Goal: Transaction & Acquisition: Purchase product/service

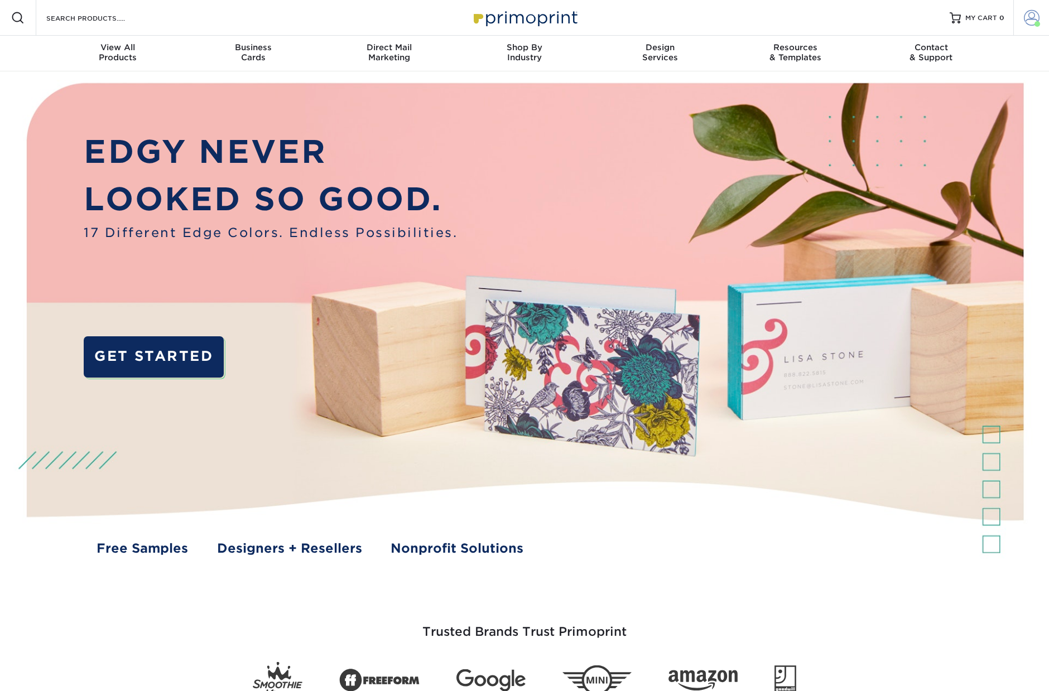
click at [1044, 19] on link "Account" at bounding box center [1031, 18] width 36 height 36
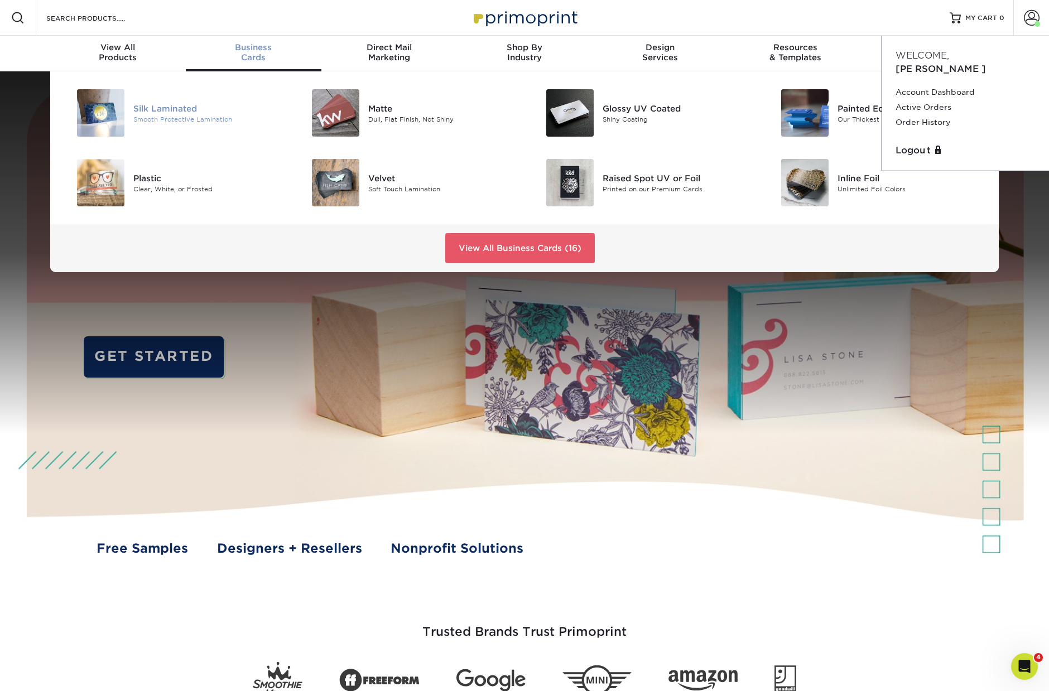
click at [164, 109] on div "Silk Laminated" at bounding box center [207, 108] width 148 height 12
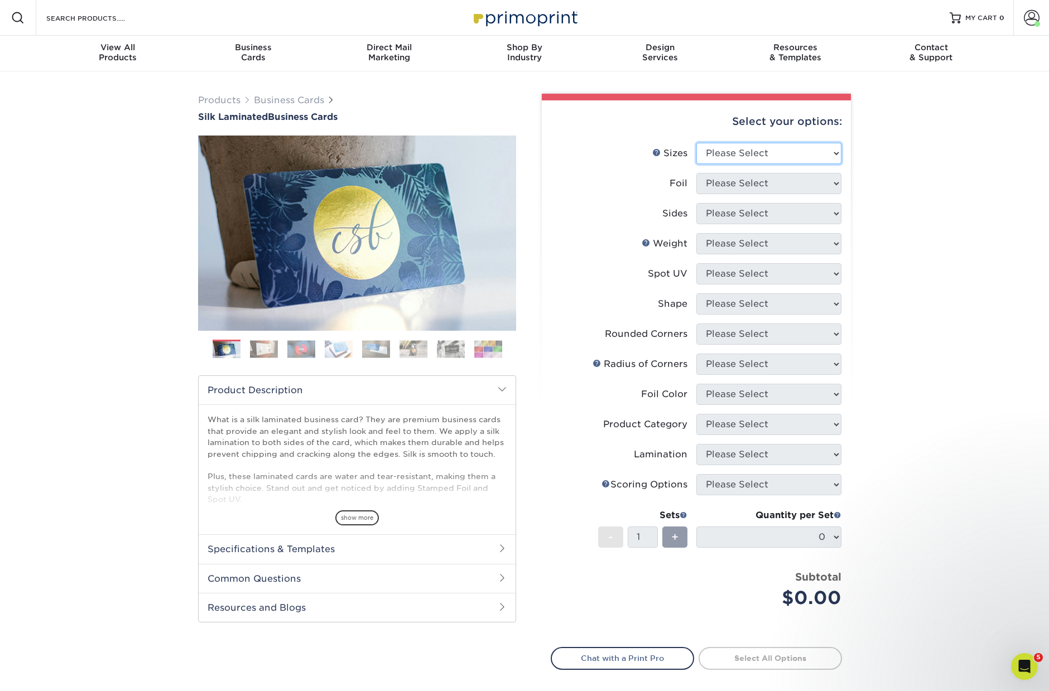
select select "2.00x3.50"
select select "0"
select select "13abbda7-1d64-4f25-8bb2-c179b224825d"
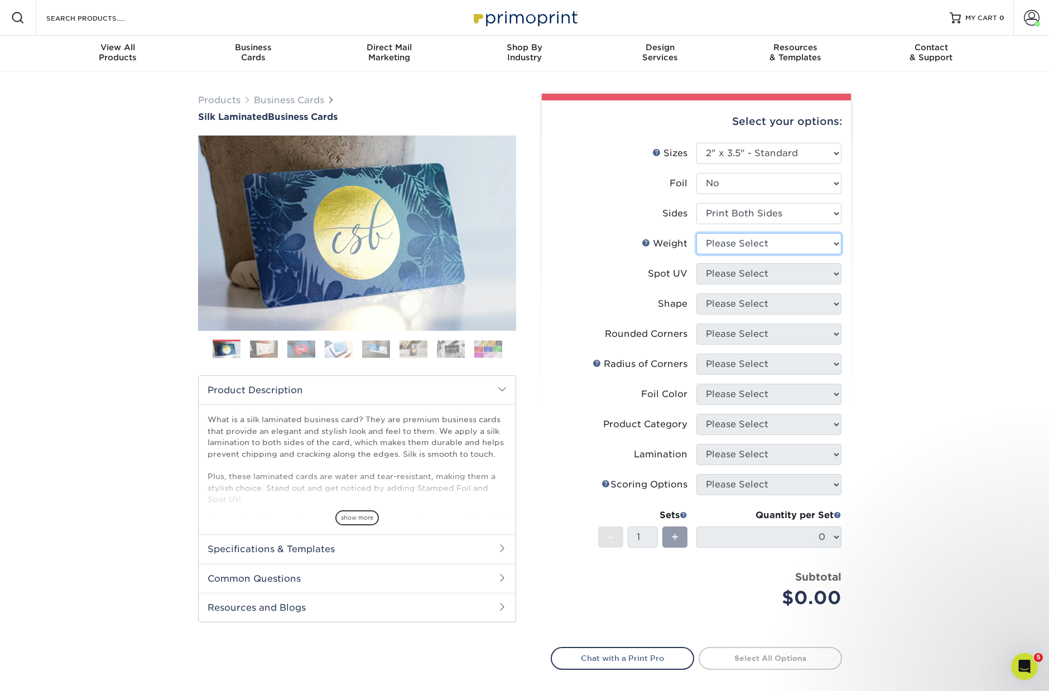
select select "16PT"
select select "1"
select select "standard"
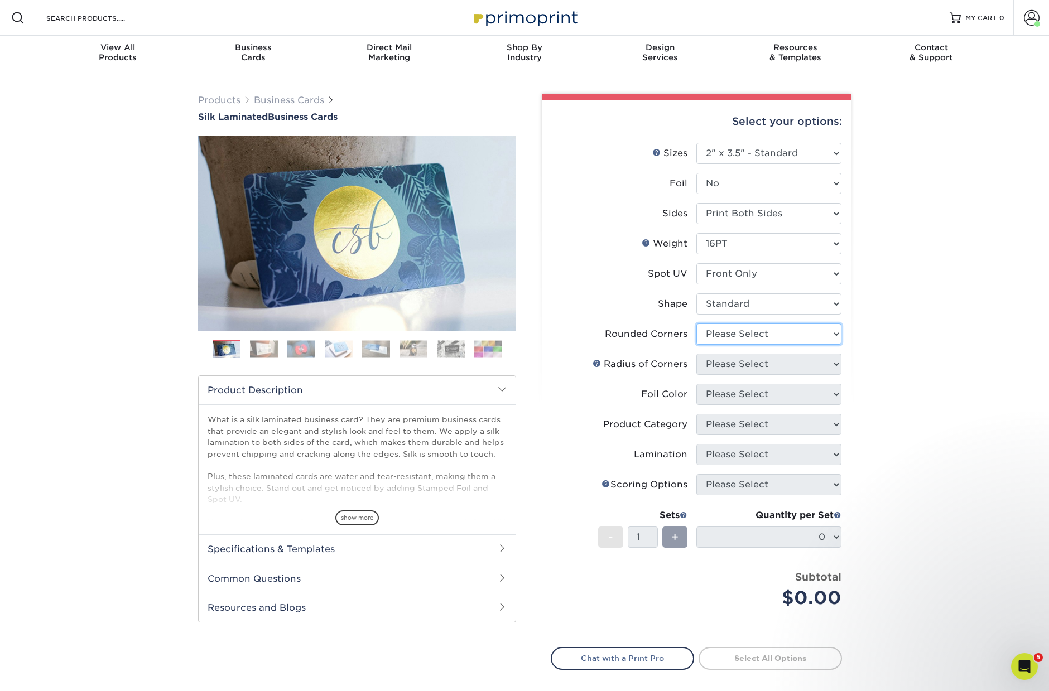
select select "7672df9e-0e0a-464d-8e1f-920c575e4da3"
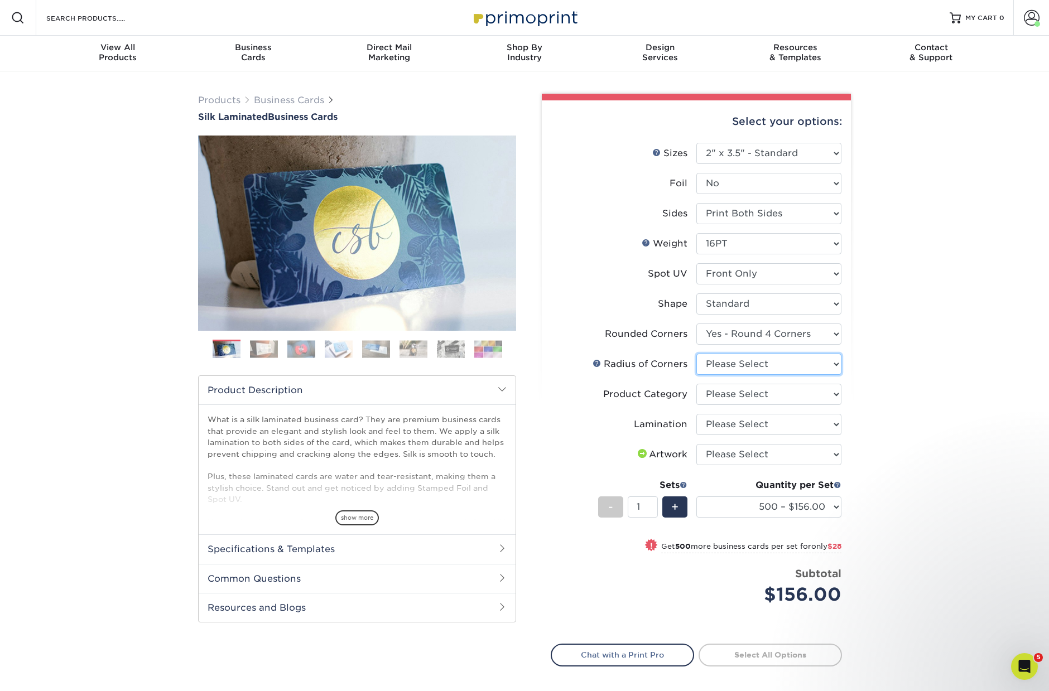
select select "589680c7-ee9a-431b-9d12-d7aeb1386a97"
select select "3b5148f1-0588-4f88-a218-97bcfdce65c1"
select select "ccacb42f-45f7-42d3-bbd3-7c8421cf37f0"
select select "upload"
click at [765, 660] on link "Proceed to Shipping" at bounding box center [770, 654] width 143 height 20
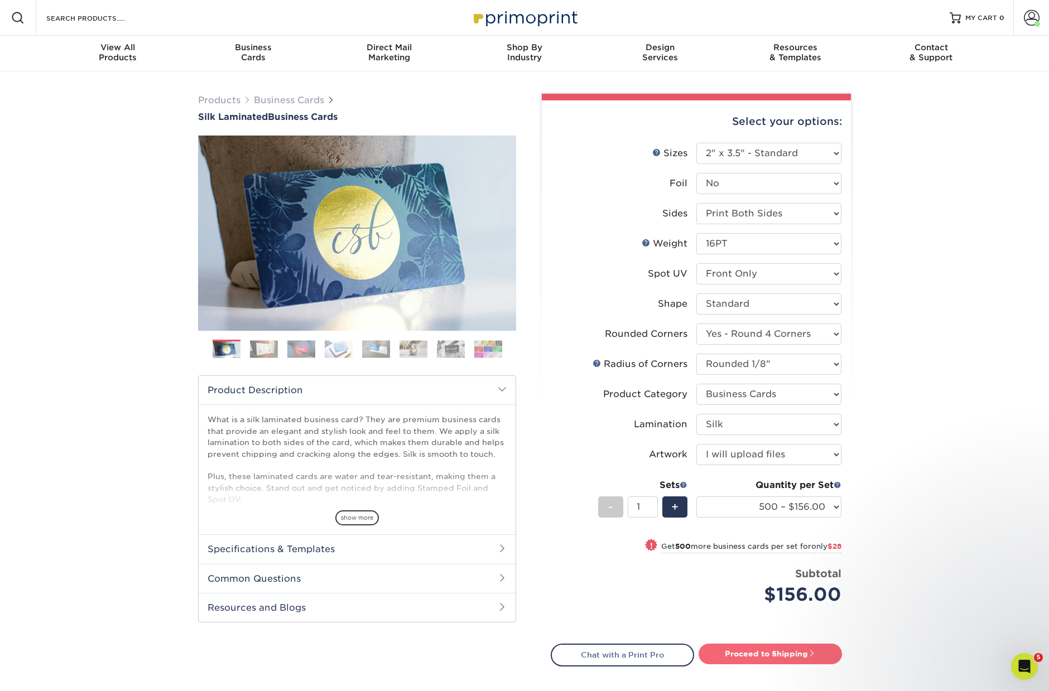
type input "Set 1"
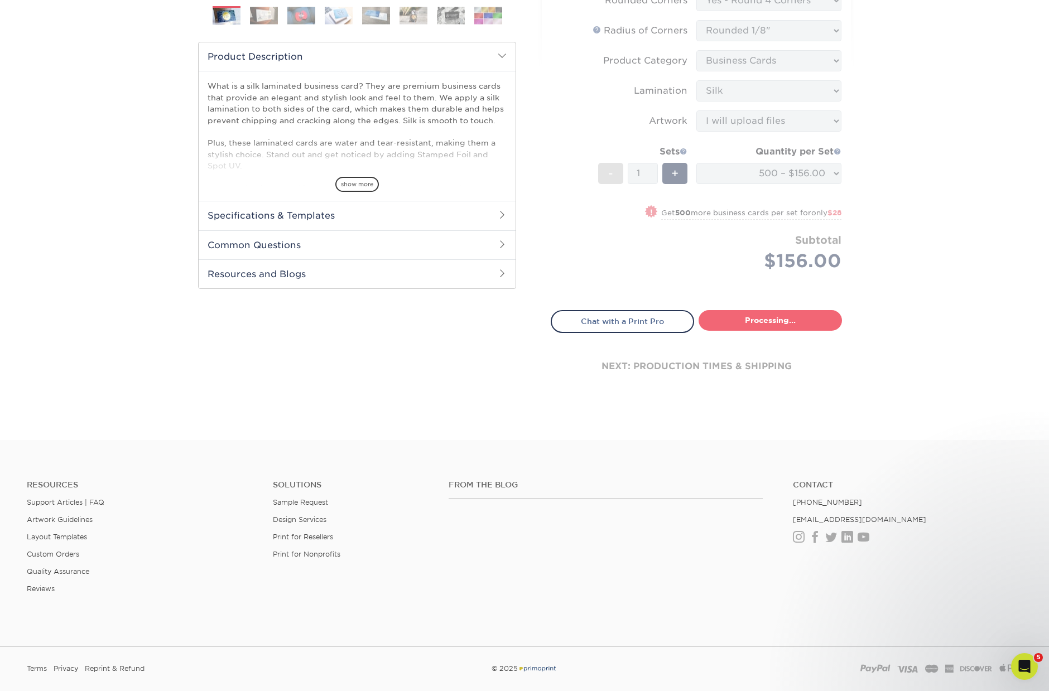
select select "d8b5be97-d5ba-4159-99f0-66b8deeb186a"
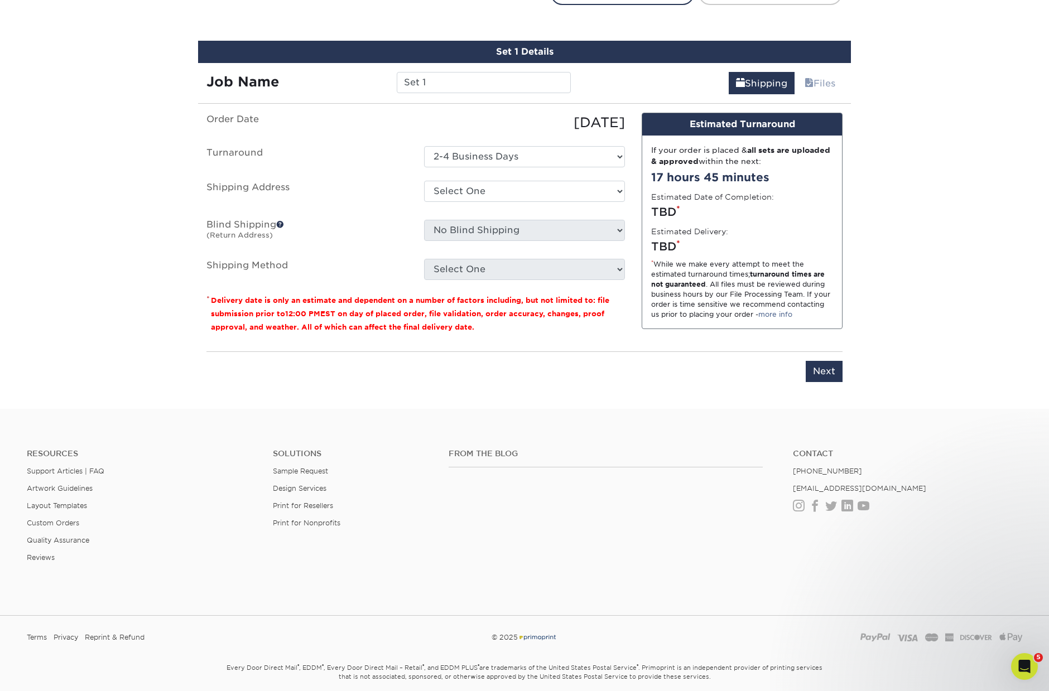
scroll to position [674, 0]
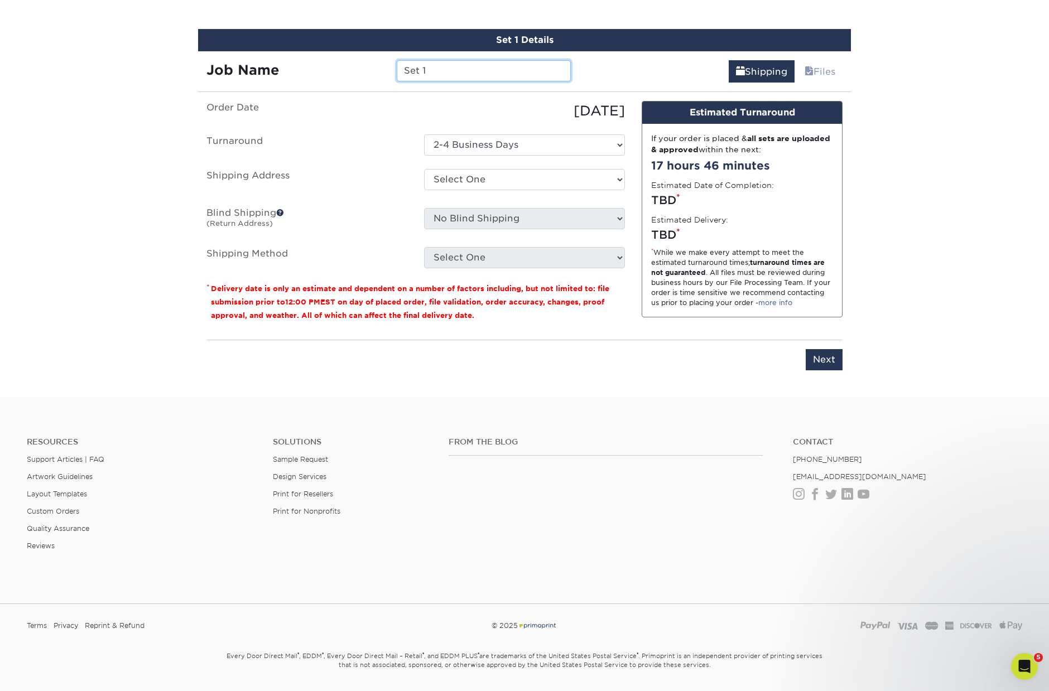
click at [444, 71] on input "Set 1" at bounding box center [484, 70] width 174 height 21
type input "JamesELK25"
select select "32126"
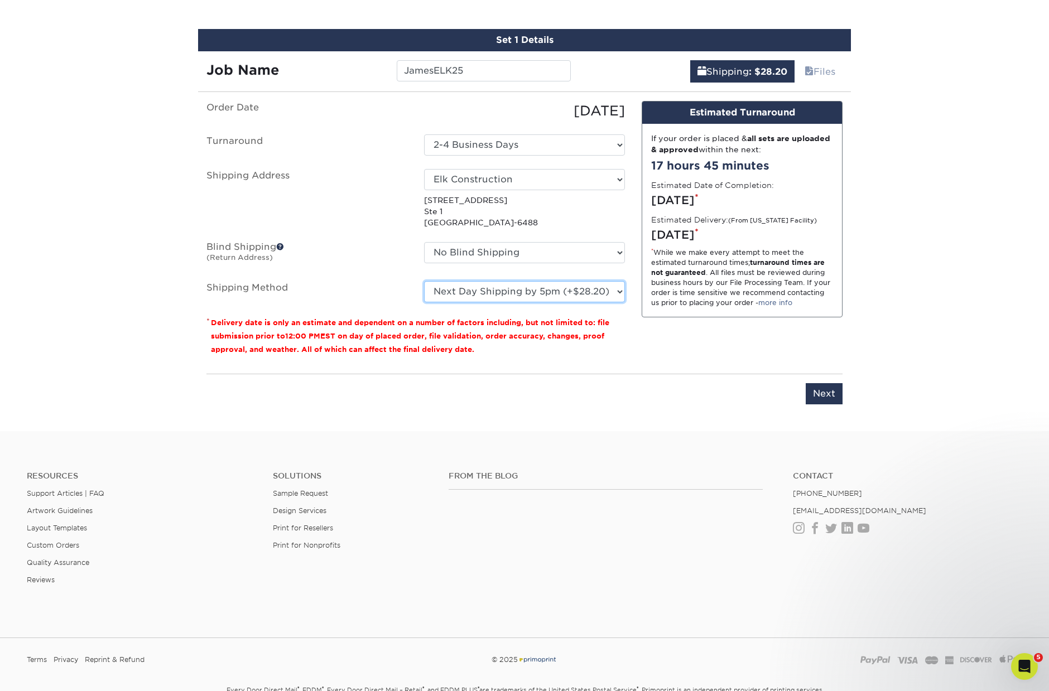
select select "01"
click at [827, 397] on input "Next" at bounding box center [824, 393] width 37 height 21
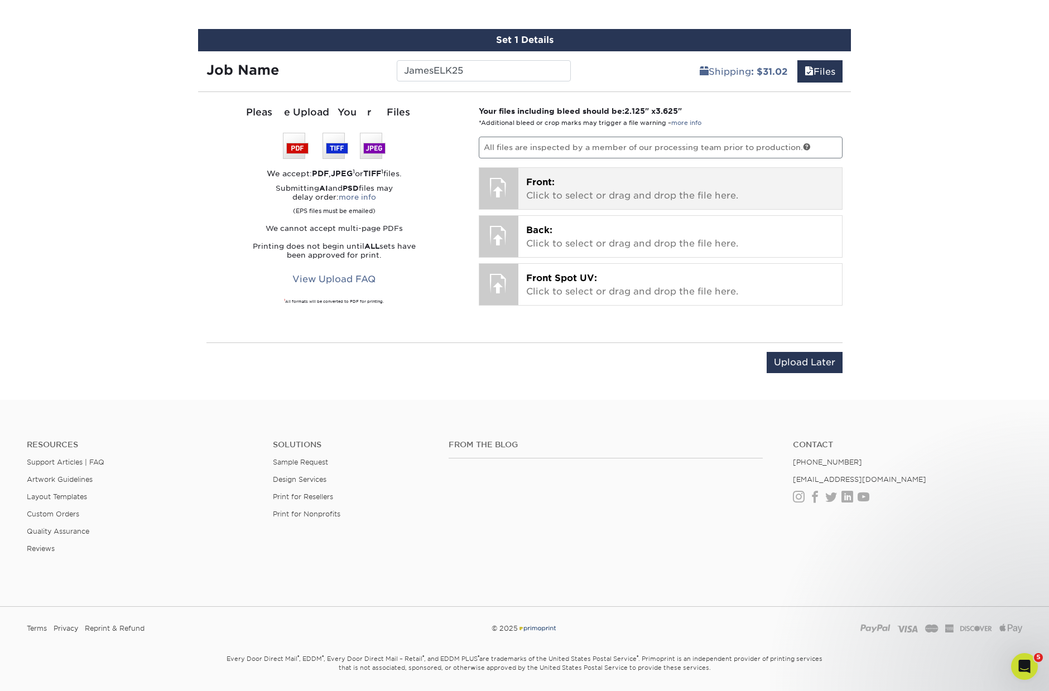
click at [595, 184] on p "Front: Click to select or drag and drop the file here." at bounding box center [680, 189] width 309 height 27
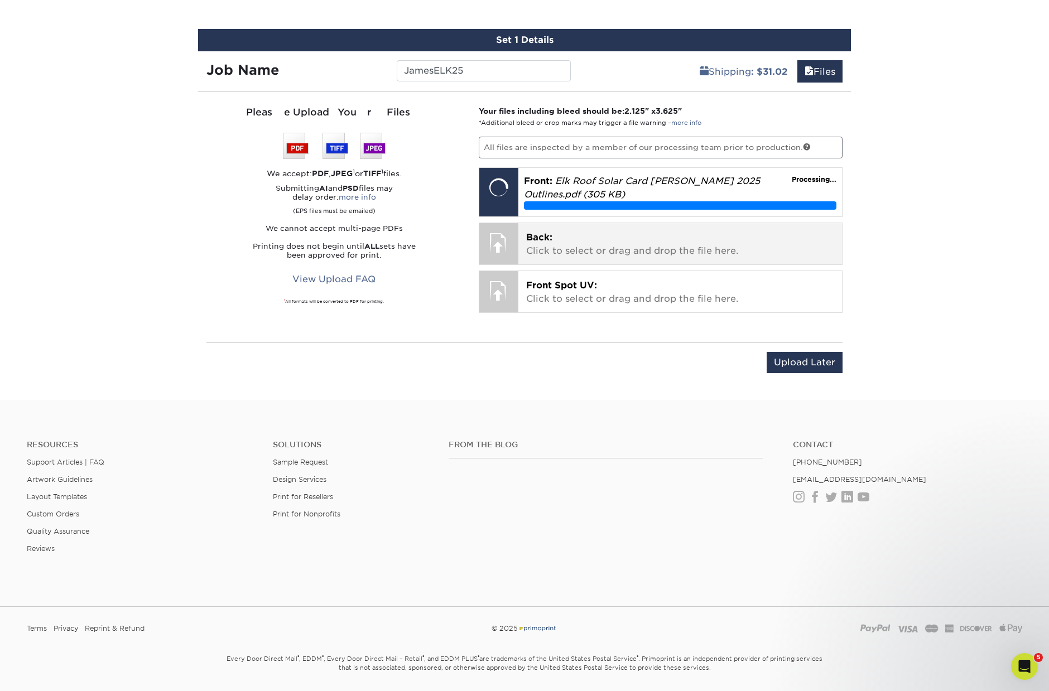
click at [594, 239] on p "Back: Click to select or drag and drop the file here." at bounding box center [680, 244] width 309 height 27
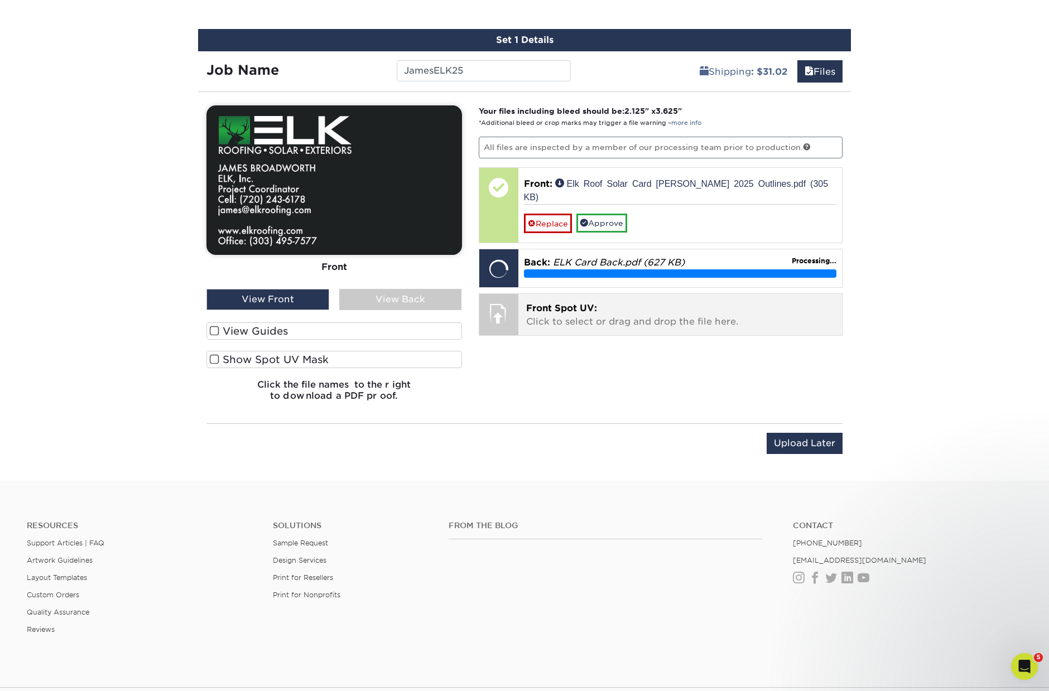
click at [544, 302] on p "Front Spot UV: Click to select or drag and drop the file here." at bounding box center [680, 315] width 309 height 27
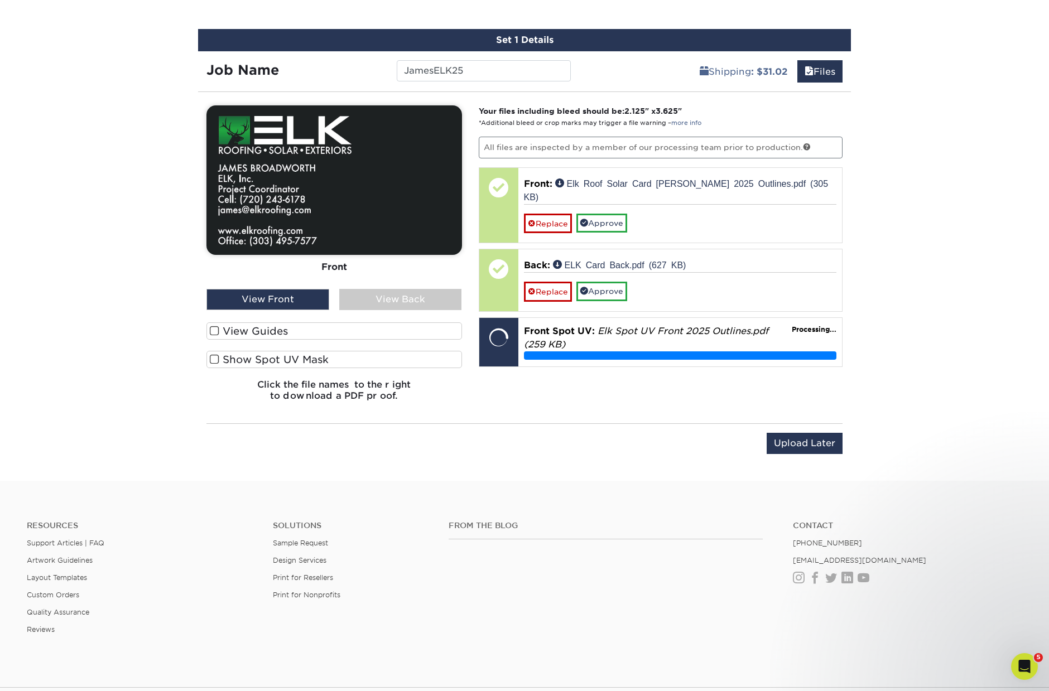
click at [217, 329] on span at bounding box center [214, 331] width 9 height 11
click at [0, 0] on input "View Guides" at bounding box center [0, 0] width 0 height 0
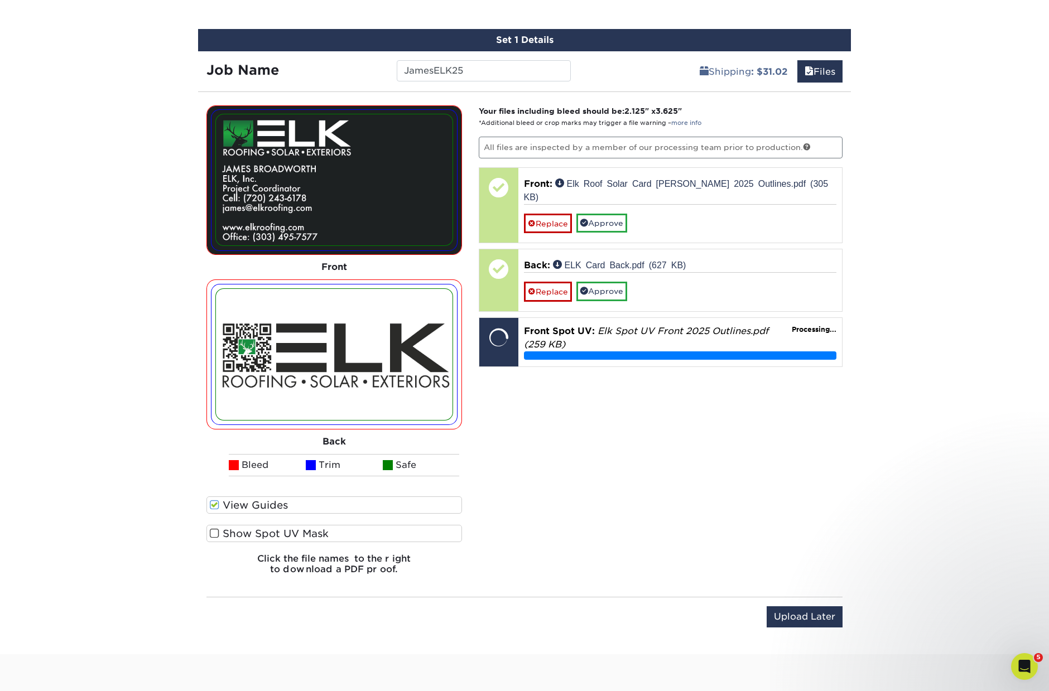
click at [215, 530] on span at bounding box center [214, 533] width 9 height 11
click at [0, 0] on input "Show Spot UV Mask" at bounding box center [0, 0] width 0 height 0
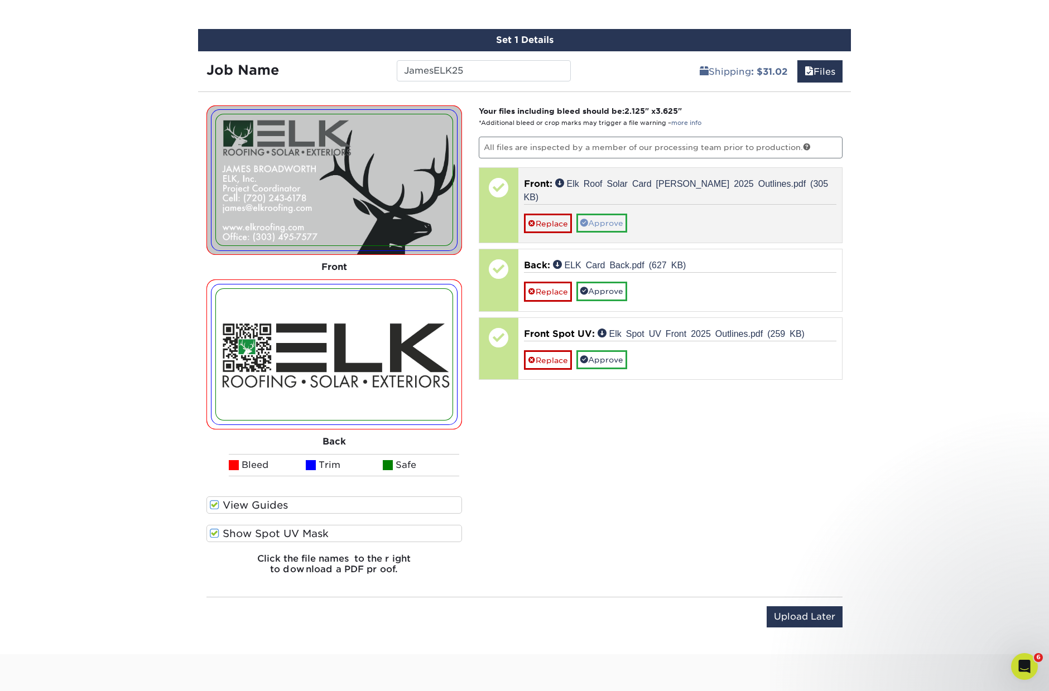
click at [620, 214] on link "Approve" at bounding box center [601, 223] width 51 height 19
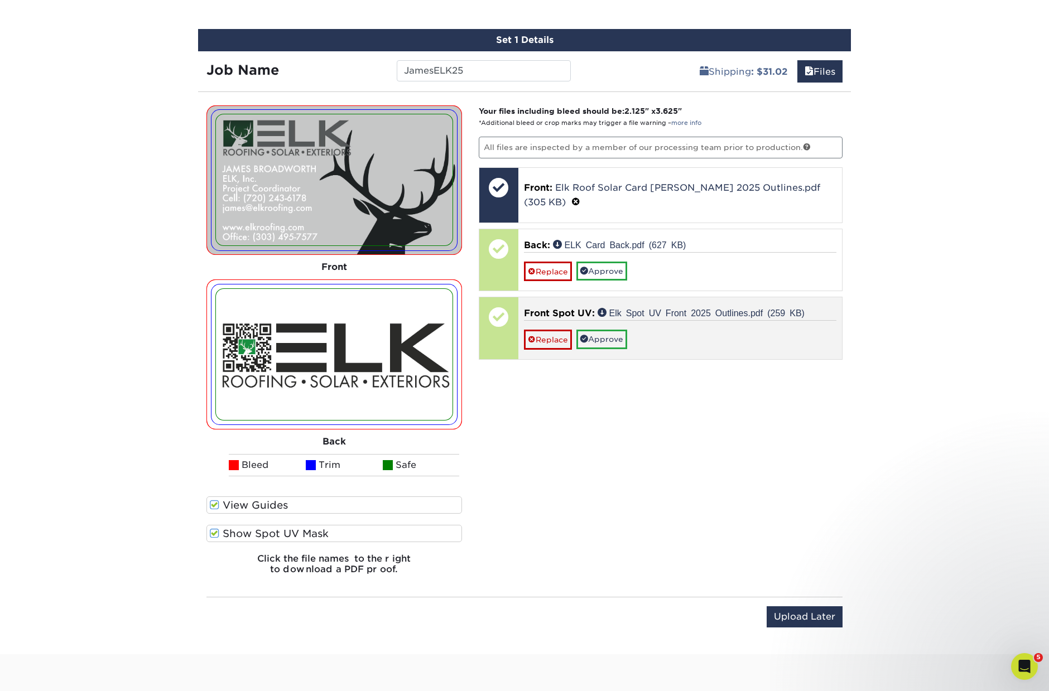
click at [610, 263] on link "Approve" at bounding box center [601, 271] width 51 height 19
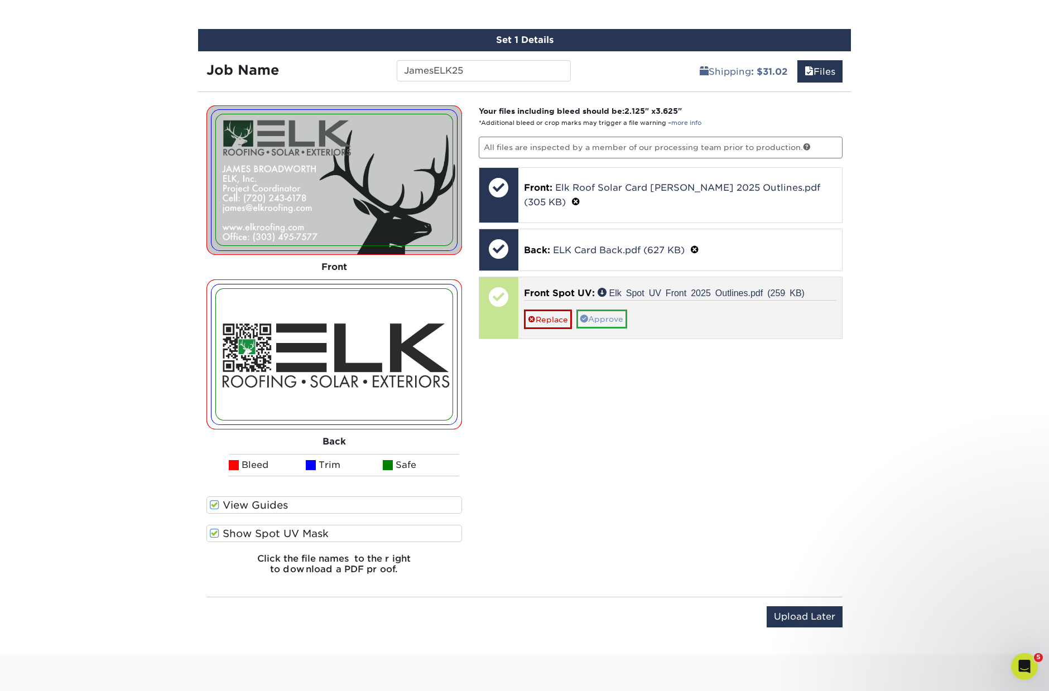
click at [603, 310] on link "Approve" at bounding box center [601, 319] width 51 height 19
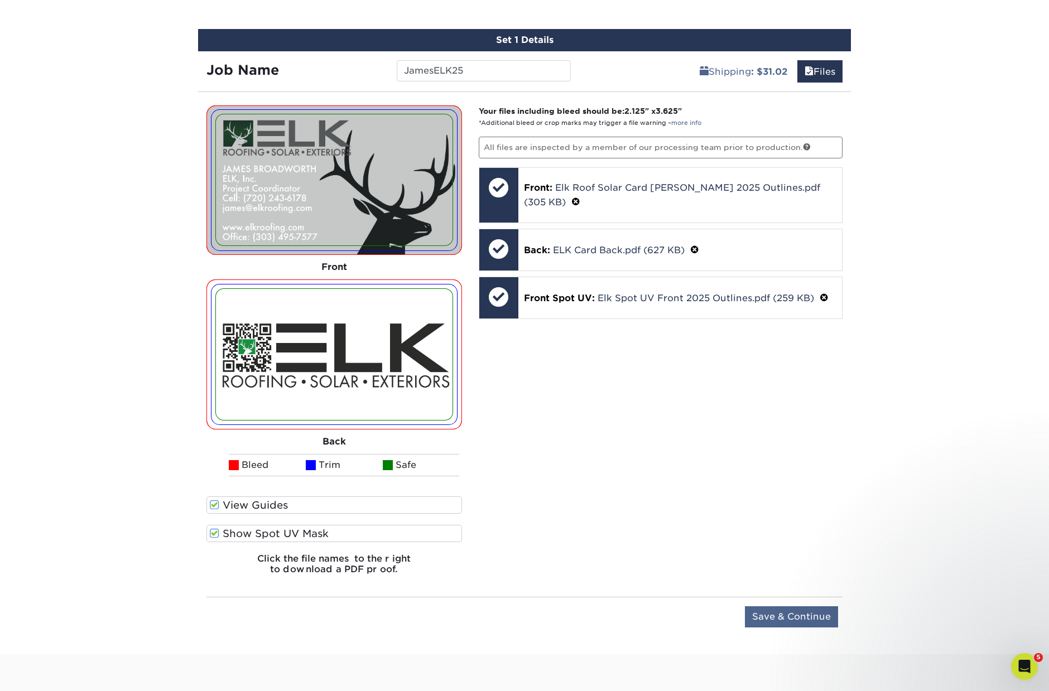
click at [787, 621] on input "Save & Continue" at bounding box center [791, 617] width 93 height 21
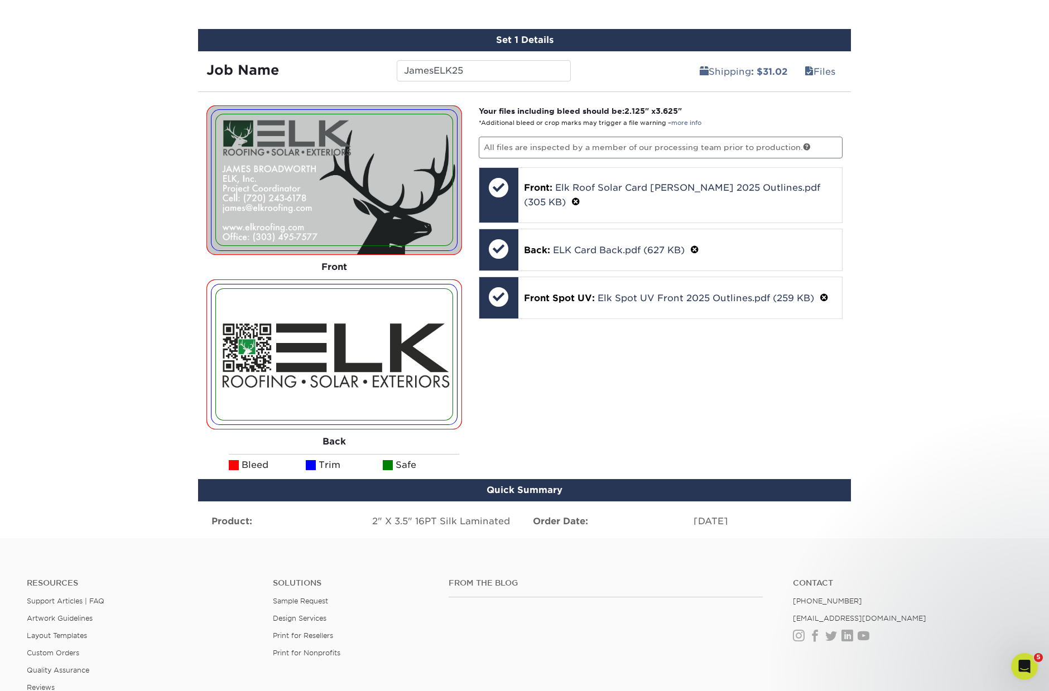
scroll to position [603, 0]
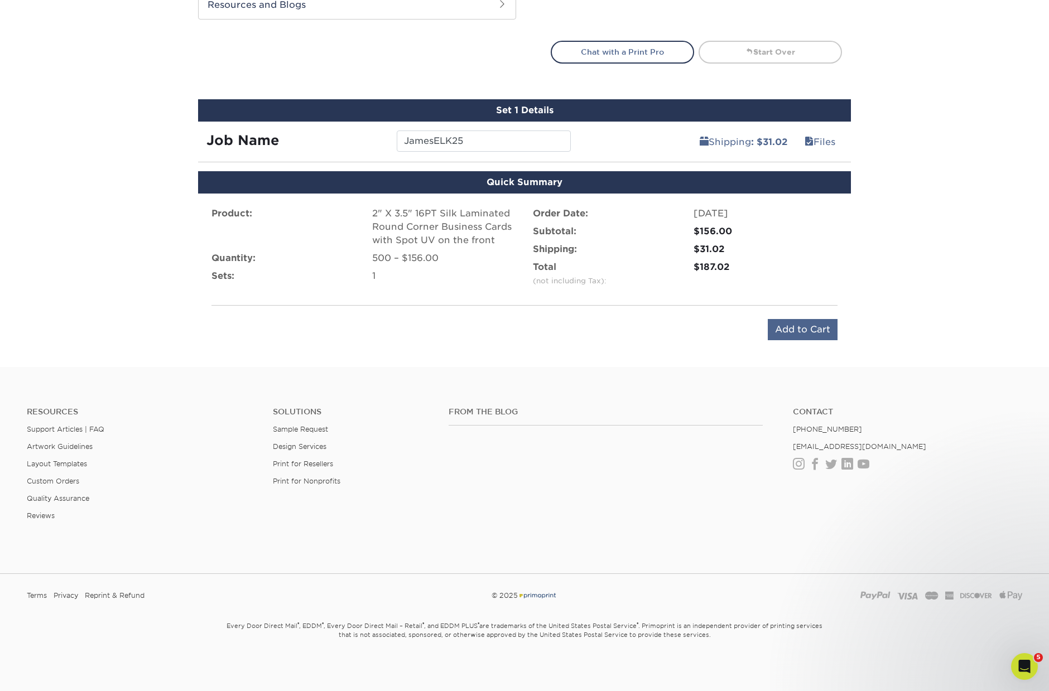
click at [791, 332] on input "Add to Cart" at bounding box center [803, 329] width 70 height 21
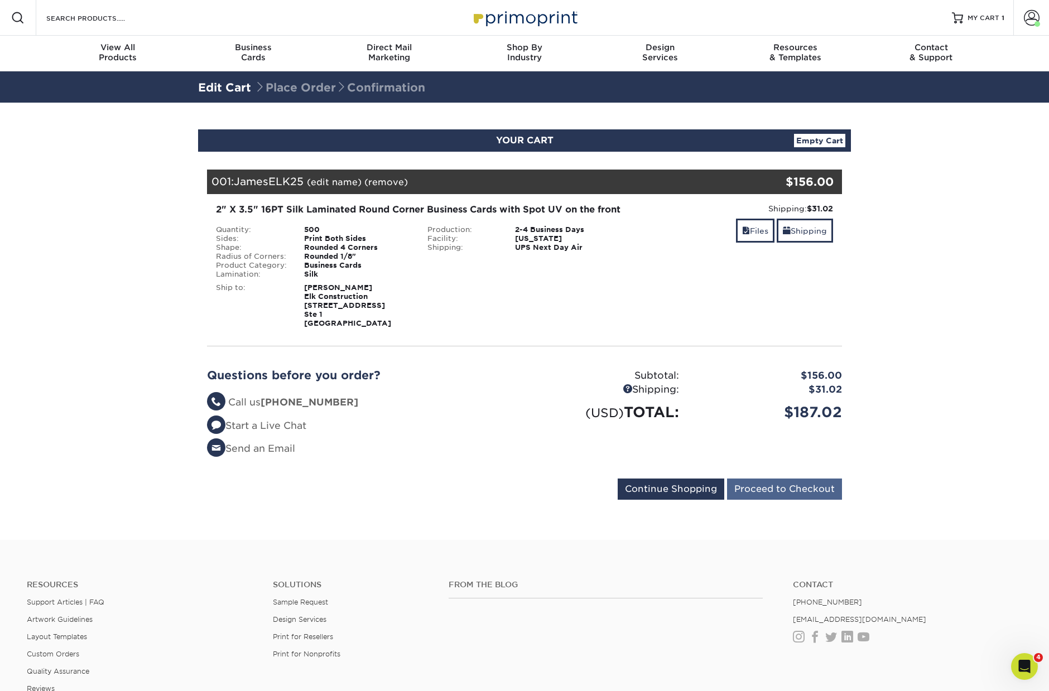
click at [783, 500] on input "Proceed to Checkout" at bounding box center [784, 489] width 115 height 21
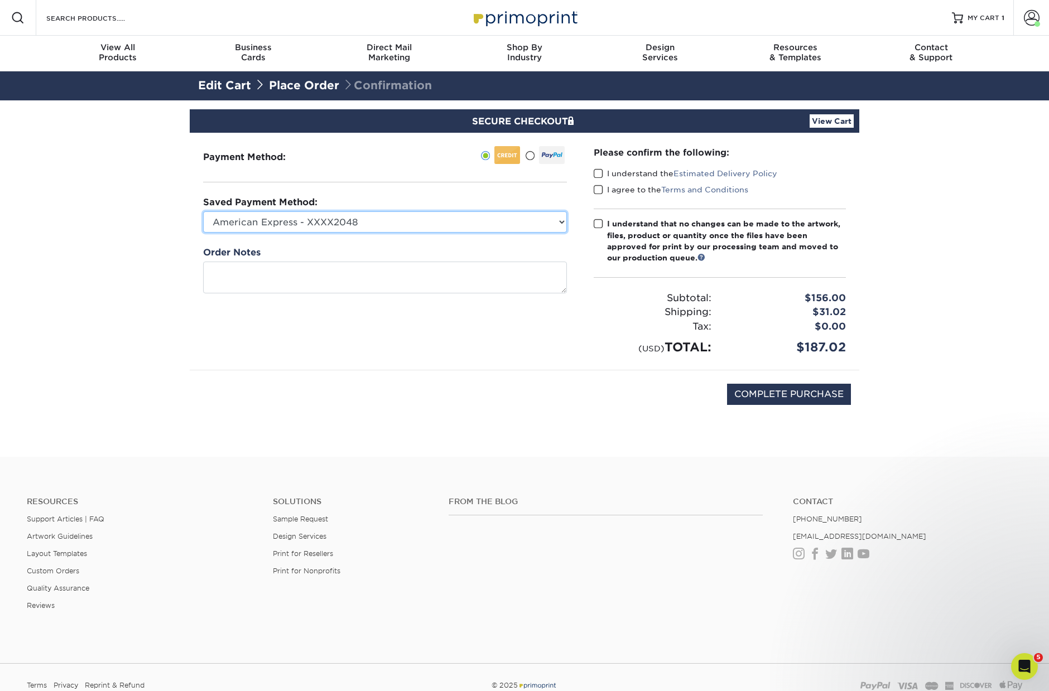
select select "68237"
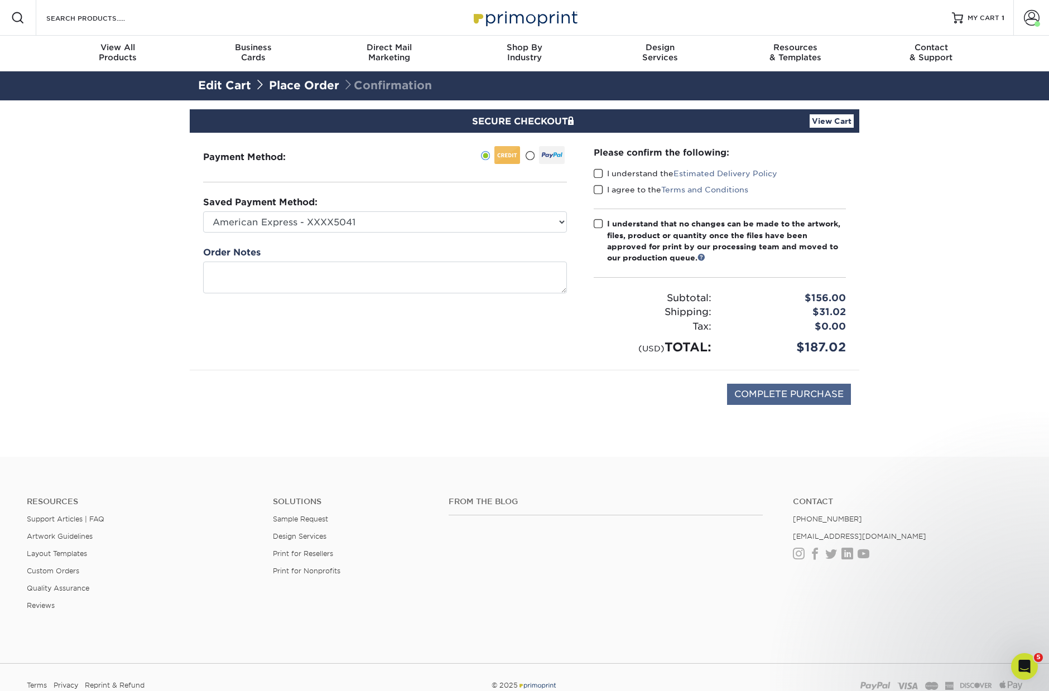
click at [780, 393] on input "COMPLETE PURCHASE" at bounding box center [789, 394] width 124 height 21
click at [597, 172] on span at bounding box center [598, 174] width 9 height 11
click at [0, 0] on input "I understand the Estimated Delivery Policy" at bounding box center [0, 0] width 0 height 0
drag, startPoint x: 597, startPoint y: 188, endPoint x: 595, endPoint y: 217, distance: 29.7
click at [597, 188] on span at bounding box center [598, 190] width 9 height 11
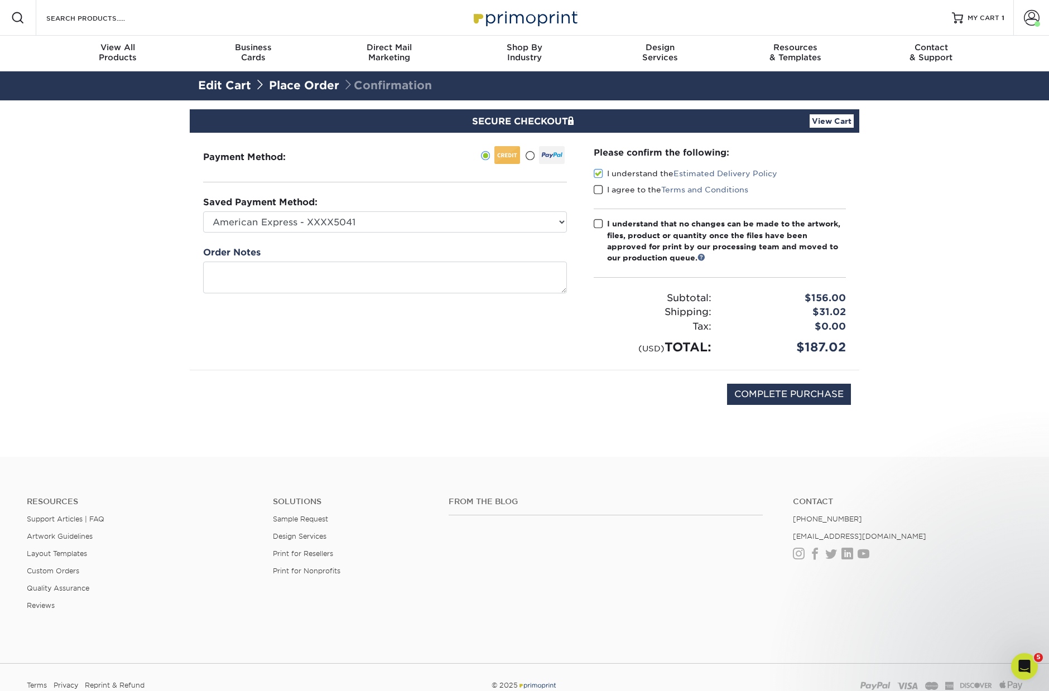
click at [0, 0] on input "I agree to the Terms and Conditions" at bounding box center [0, 0] width 0 height 0
click at [594, 222] on span at bounding box center [598, 224] width 9 height 11
click at [0, 0] on input "I understand that no changes can be made to the artwork, files, product or quan…" at bounding box center [0, 0] width 0 height 0
click at [785, 392] on input "COMPLETE PURCHASE" at bounding box center [789, 394] width 124 height 21
type input "PROCESSING, PLEASE WAIT..."
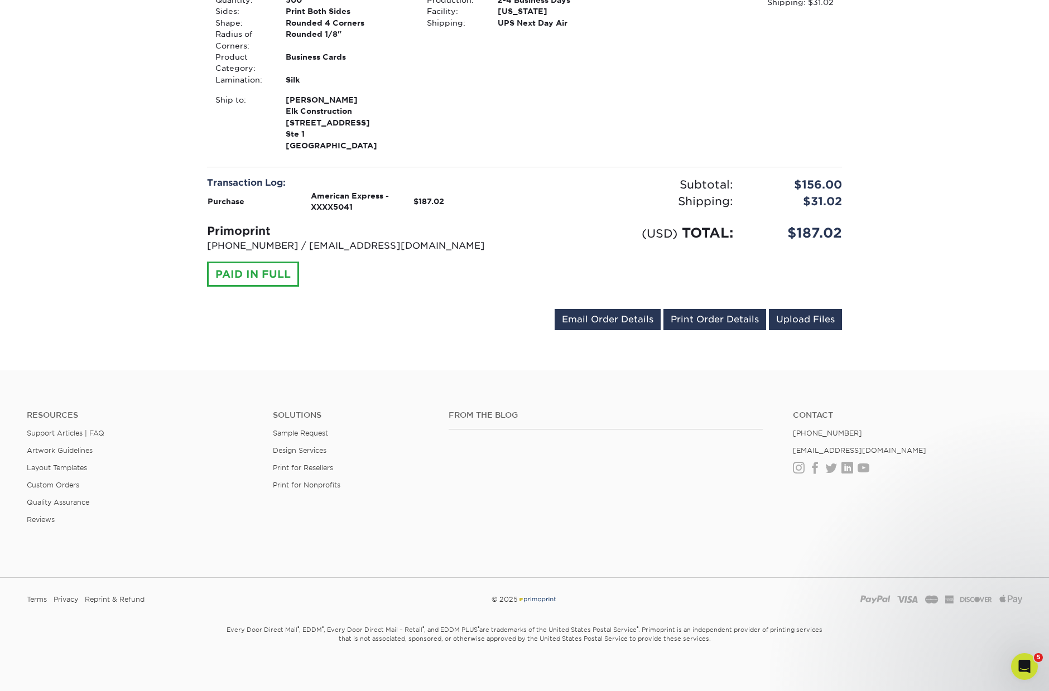
scroll to position [366, 0]
